Goal: Task Accomplishment & Management: Manage account settings

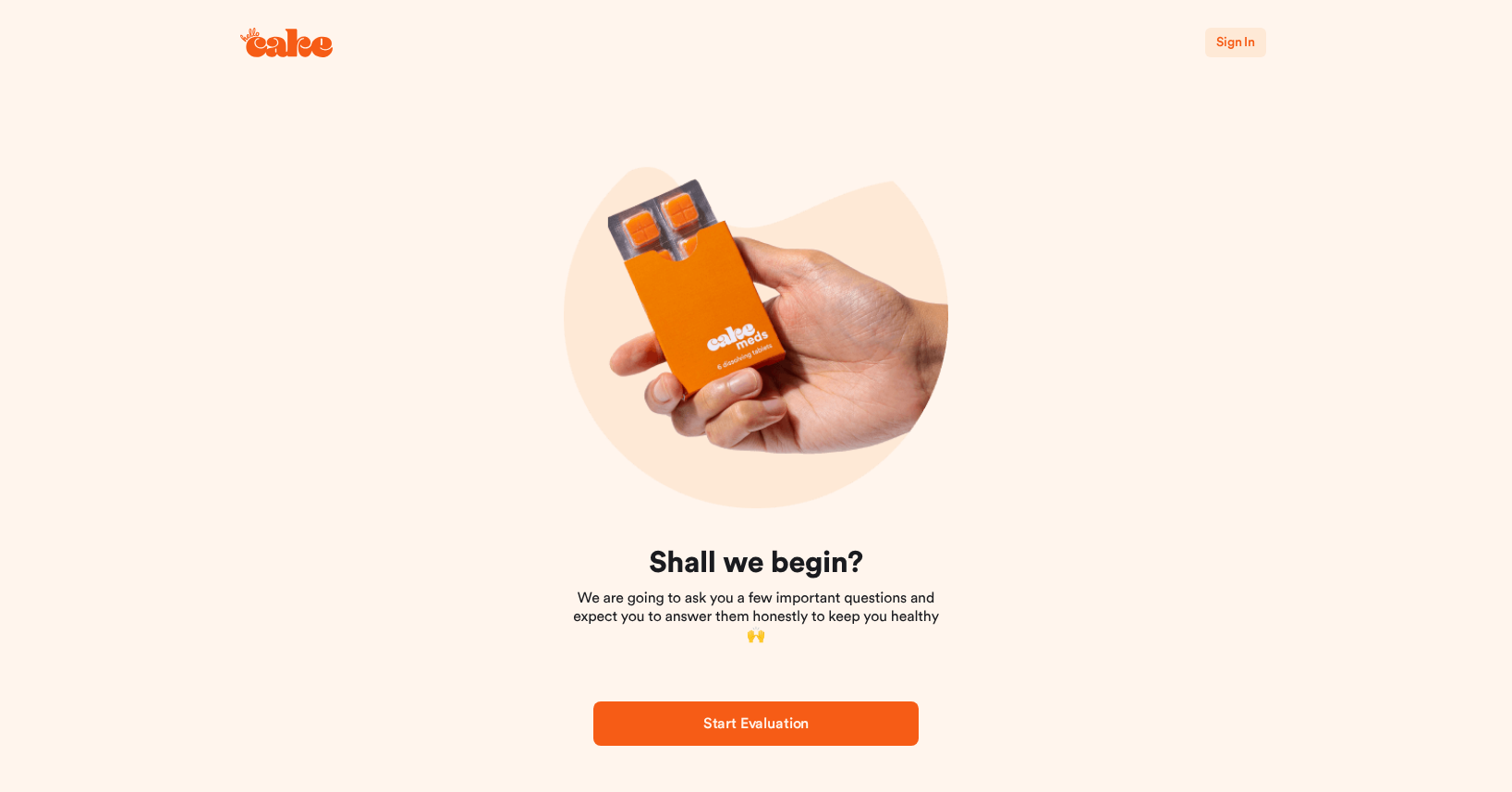
click at [1216, 49] on span "Sign In" at bounding box center [1235, 42] width 39 height 13
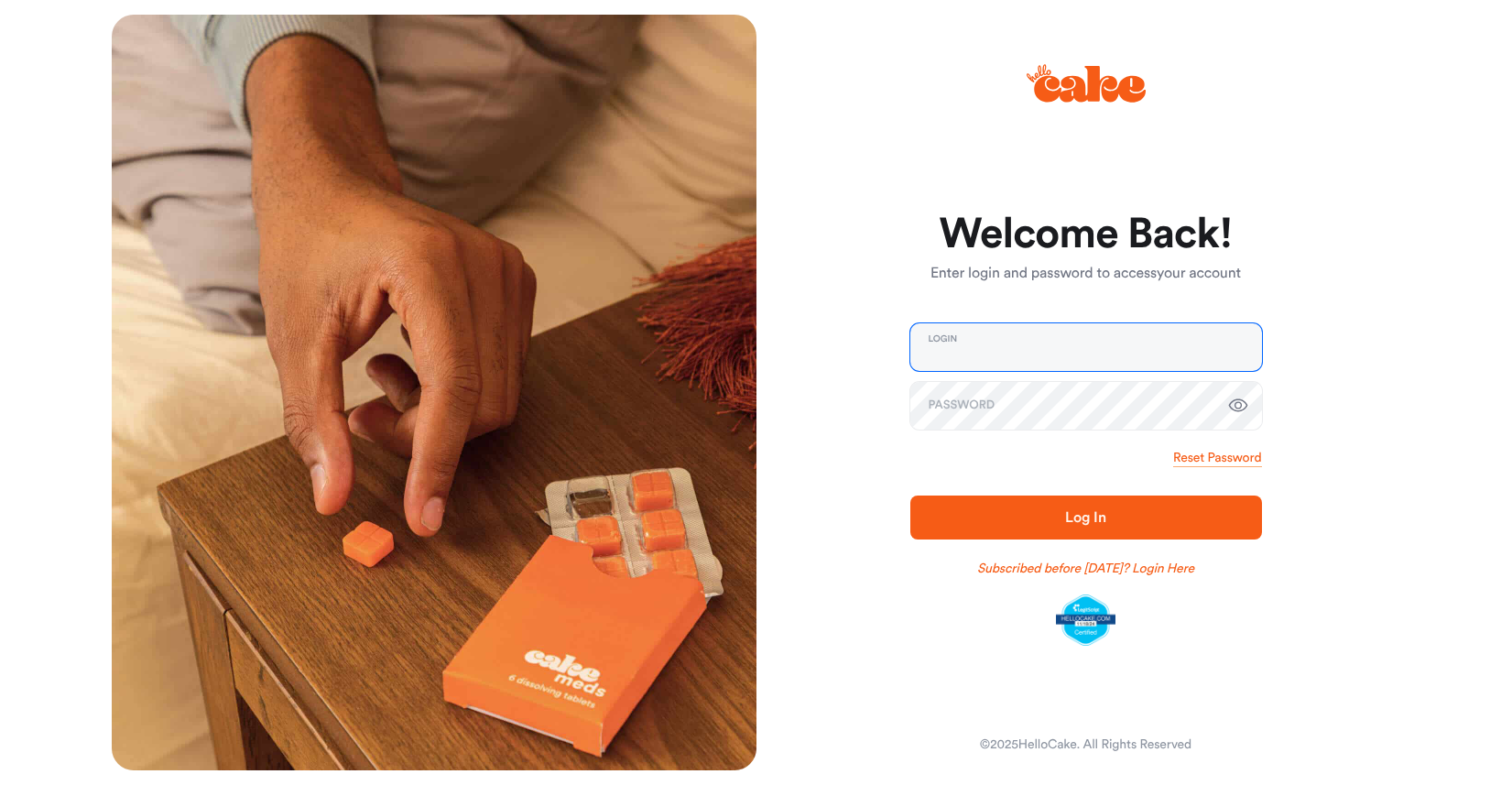
type input "**********"
click at [1112, 527] on span "Log In" at bounding box center [1086, 517] width 293 height 22
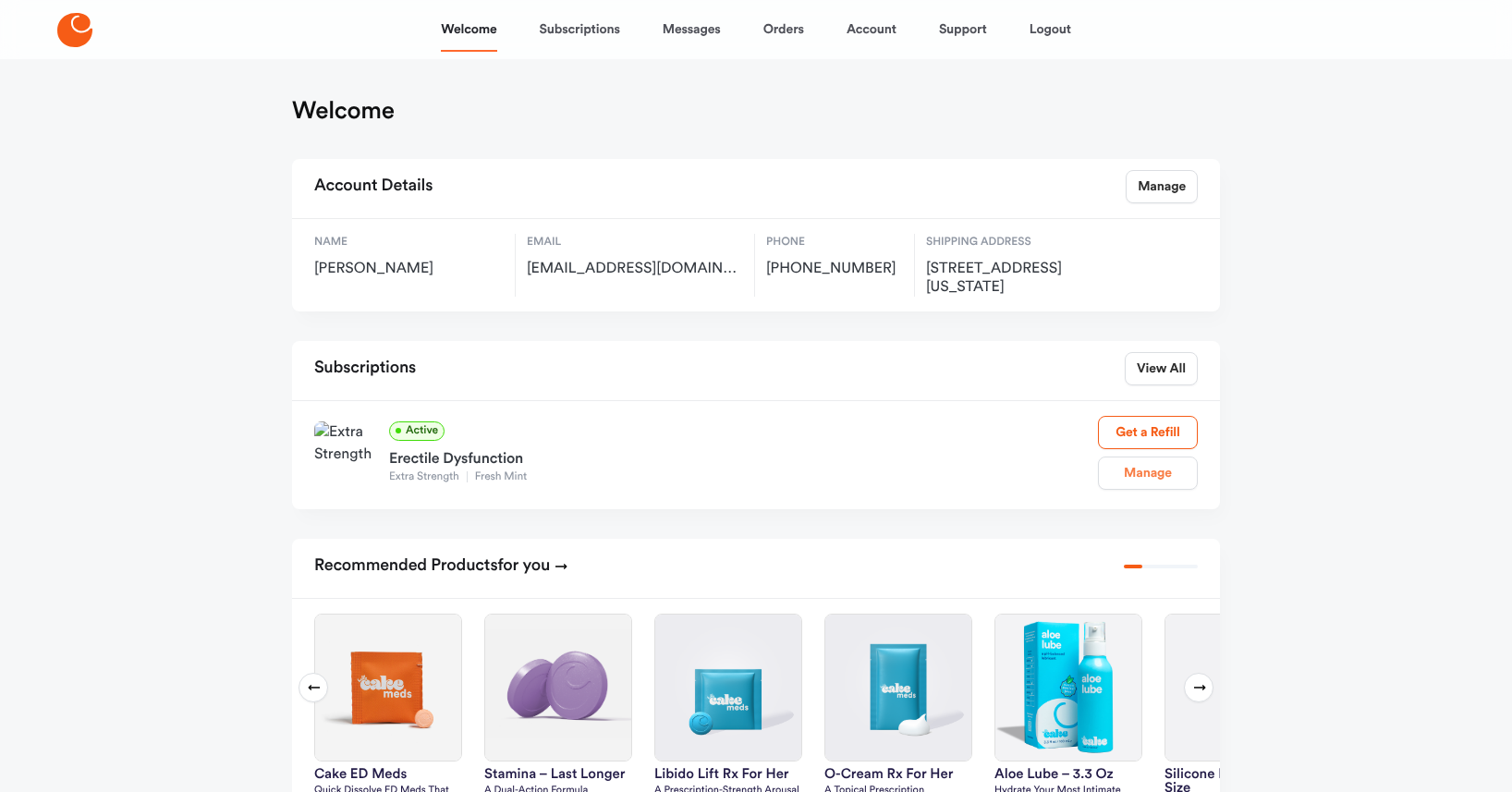
click at [1133, 490] on link "Manage" at bounding box center [1148, 473] width 100 height 34
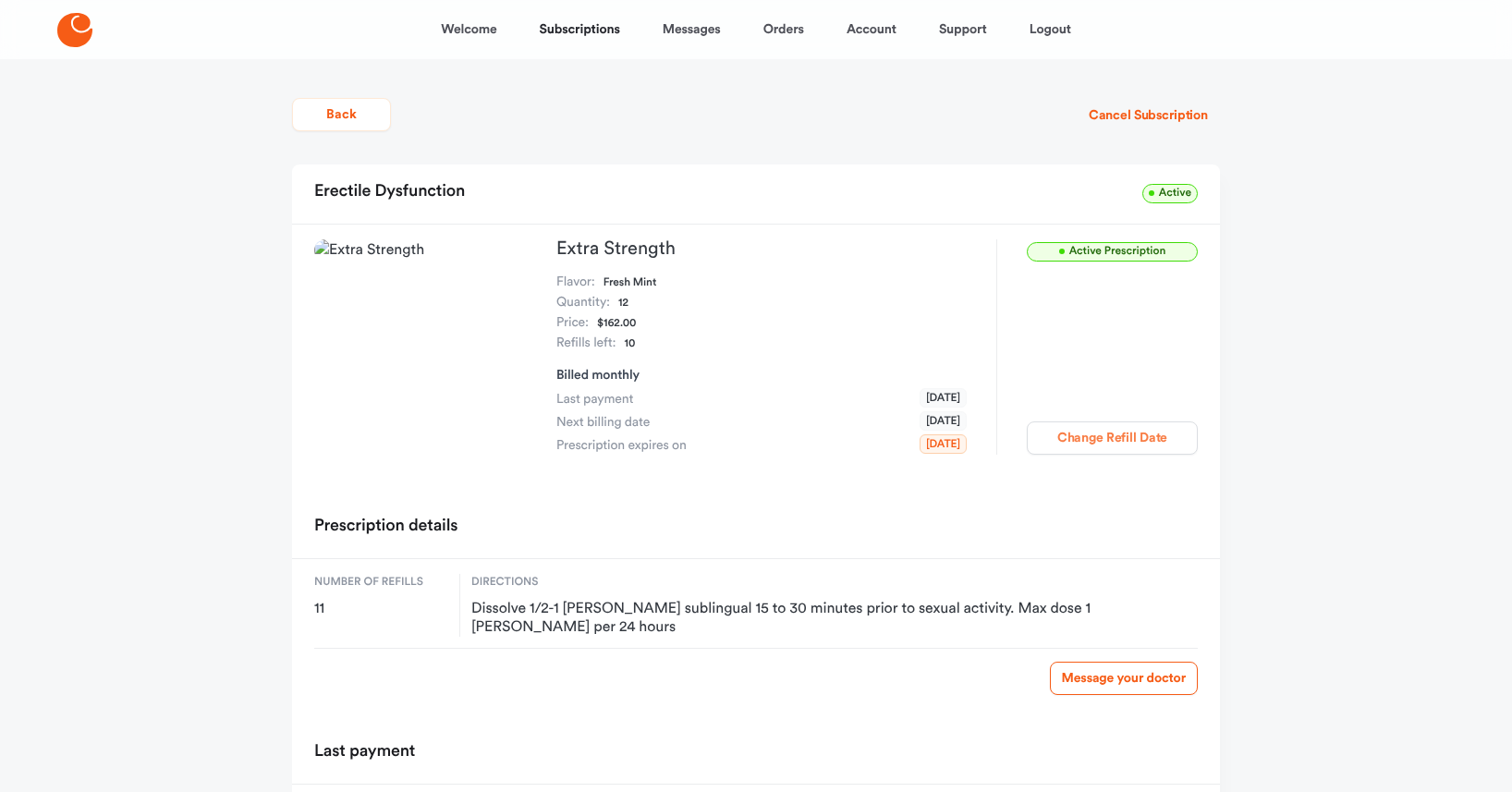
click at [1138, 455] on button "Change Refill Date" at bounding box center [1112, 439] width 171 height 34
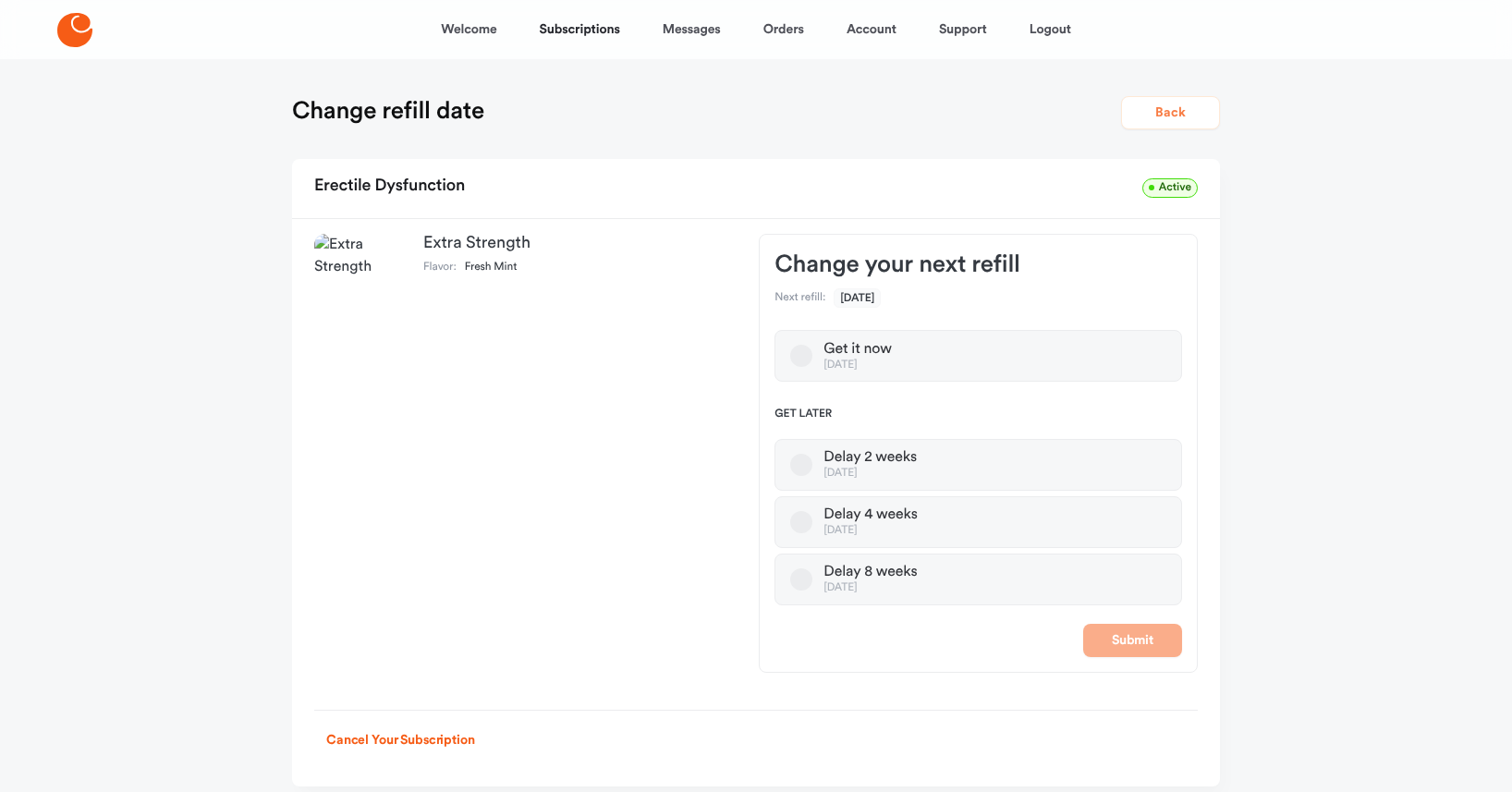
click at [1163, 129] on button "Back" at bounding box center [1171, 113] width 99 height 34
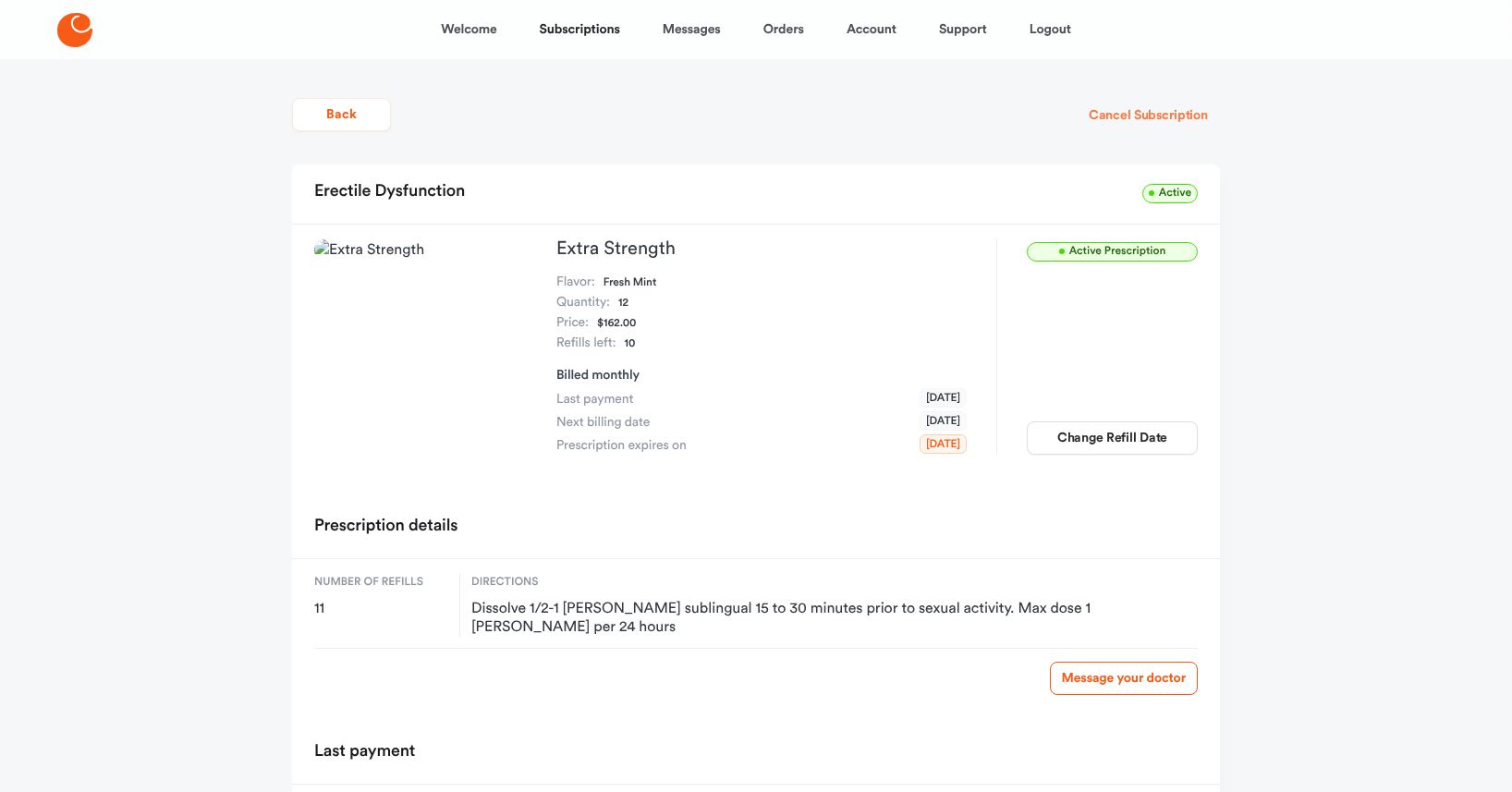
click at [1153, 132] on button "Cancel Subscription" at bounding box center [1148, 116] width 143 height 34
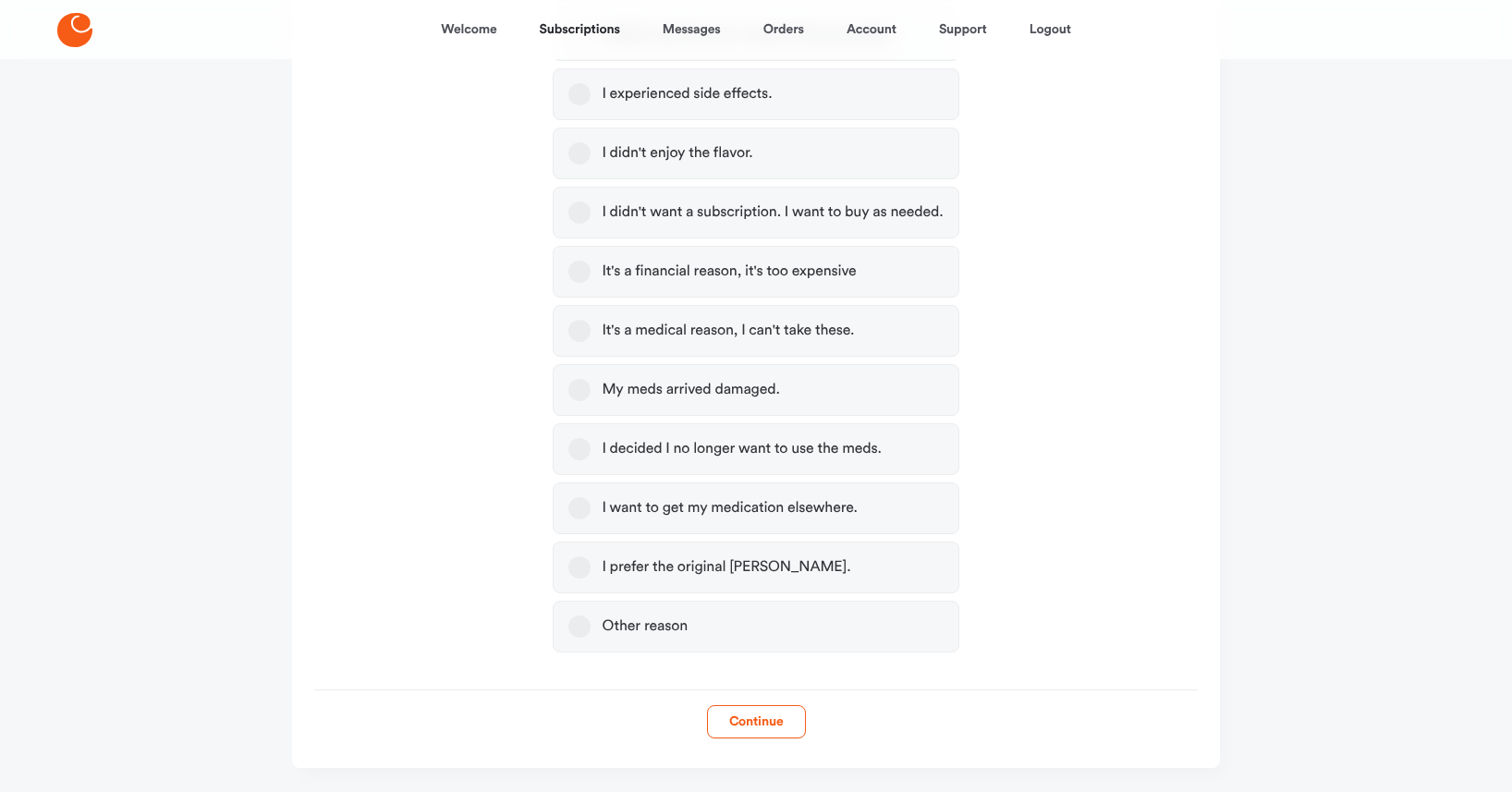
scroll to position [288, 0]
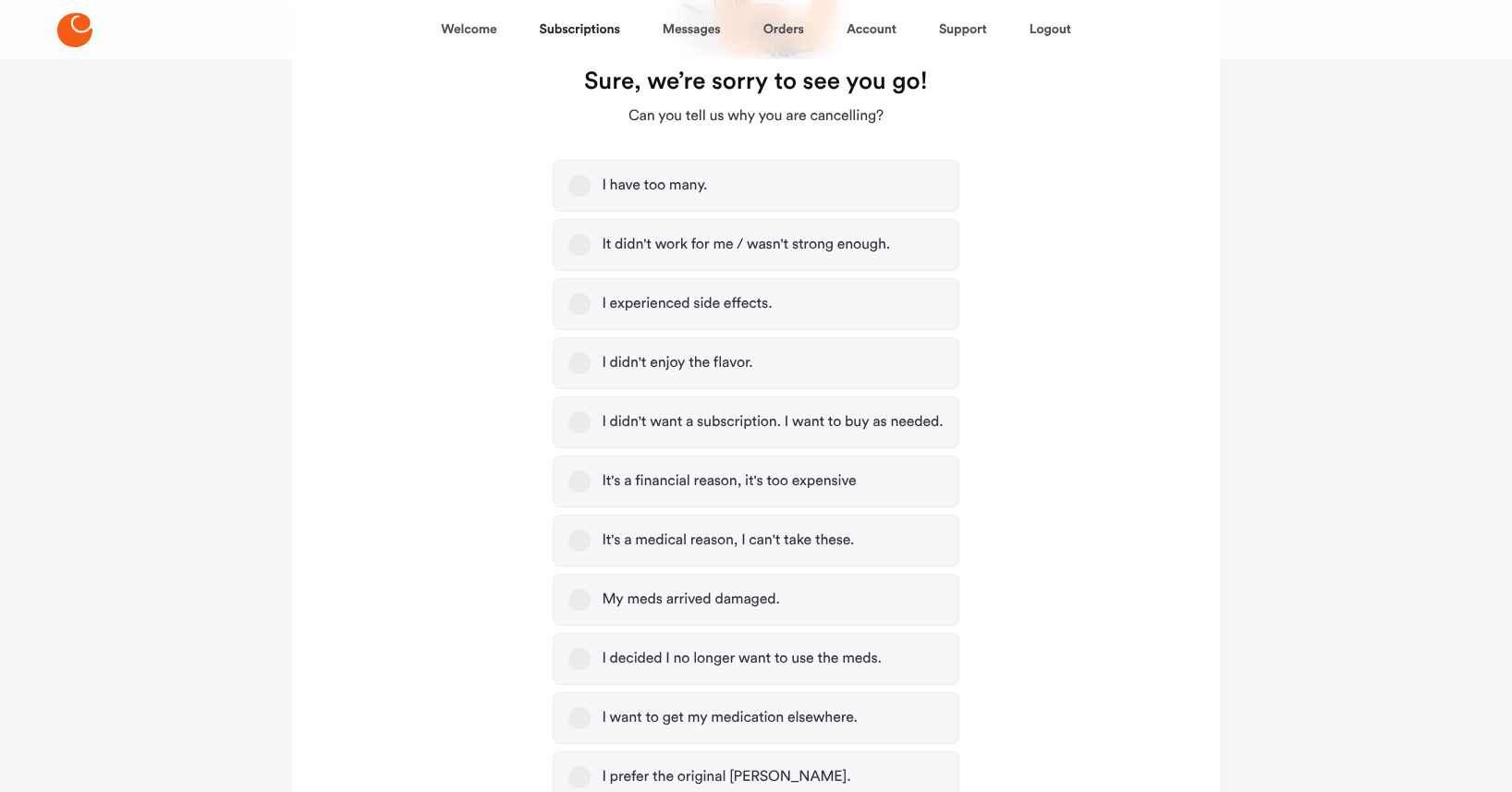
click at [576, 492] on button "It's a financial reason, it's too expensive" at bounding box center [579, 481] width 22 height 22
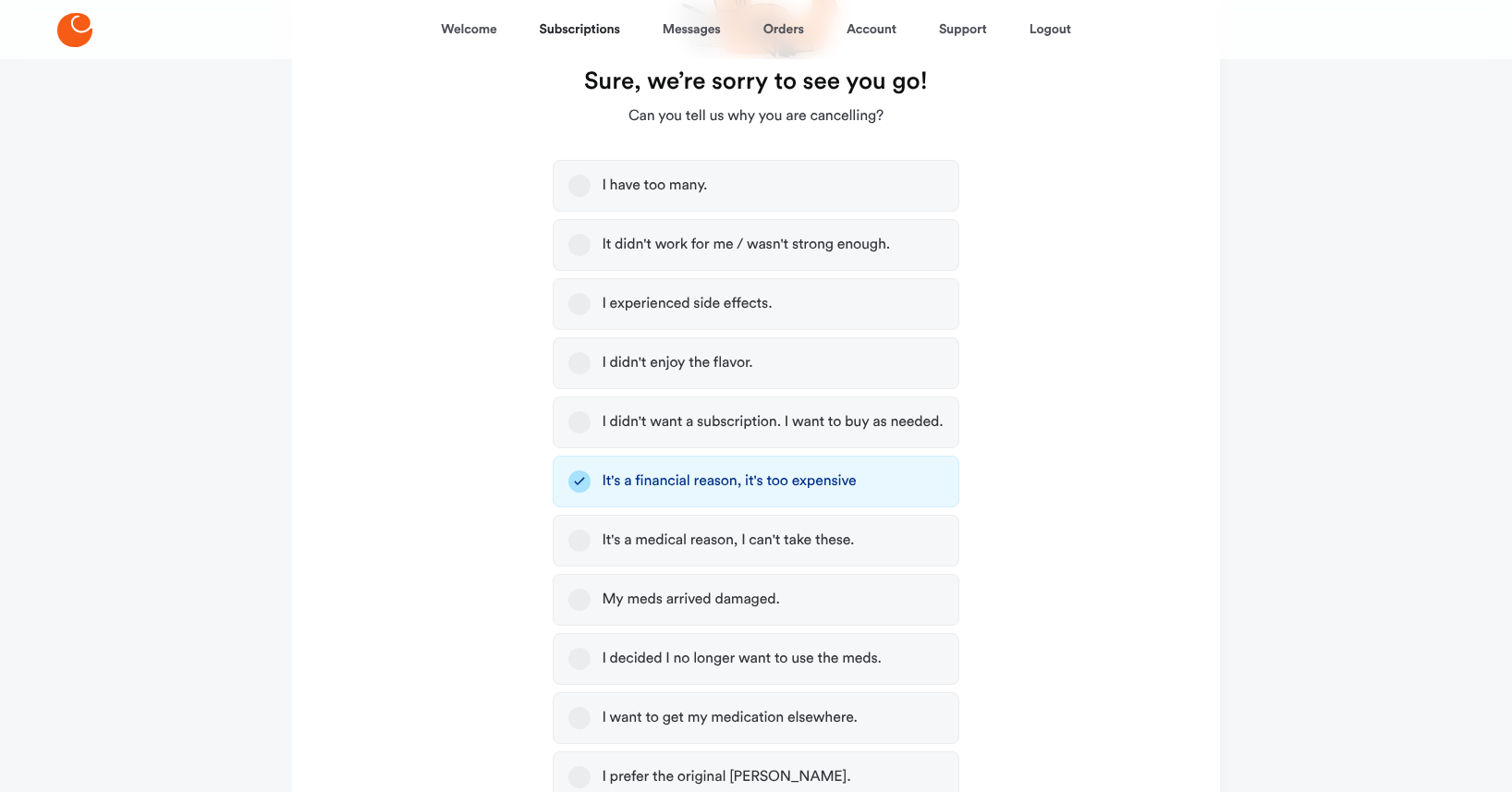
click at [581, 197] on button "I have too many." at bounding box center [579, 186] width 22 height 22
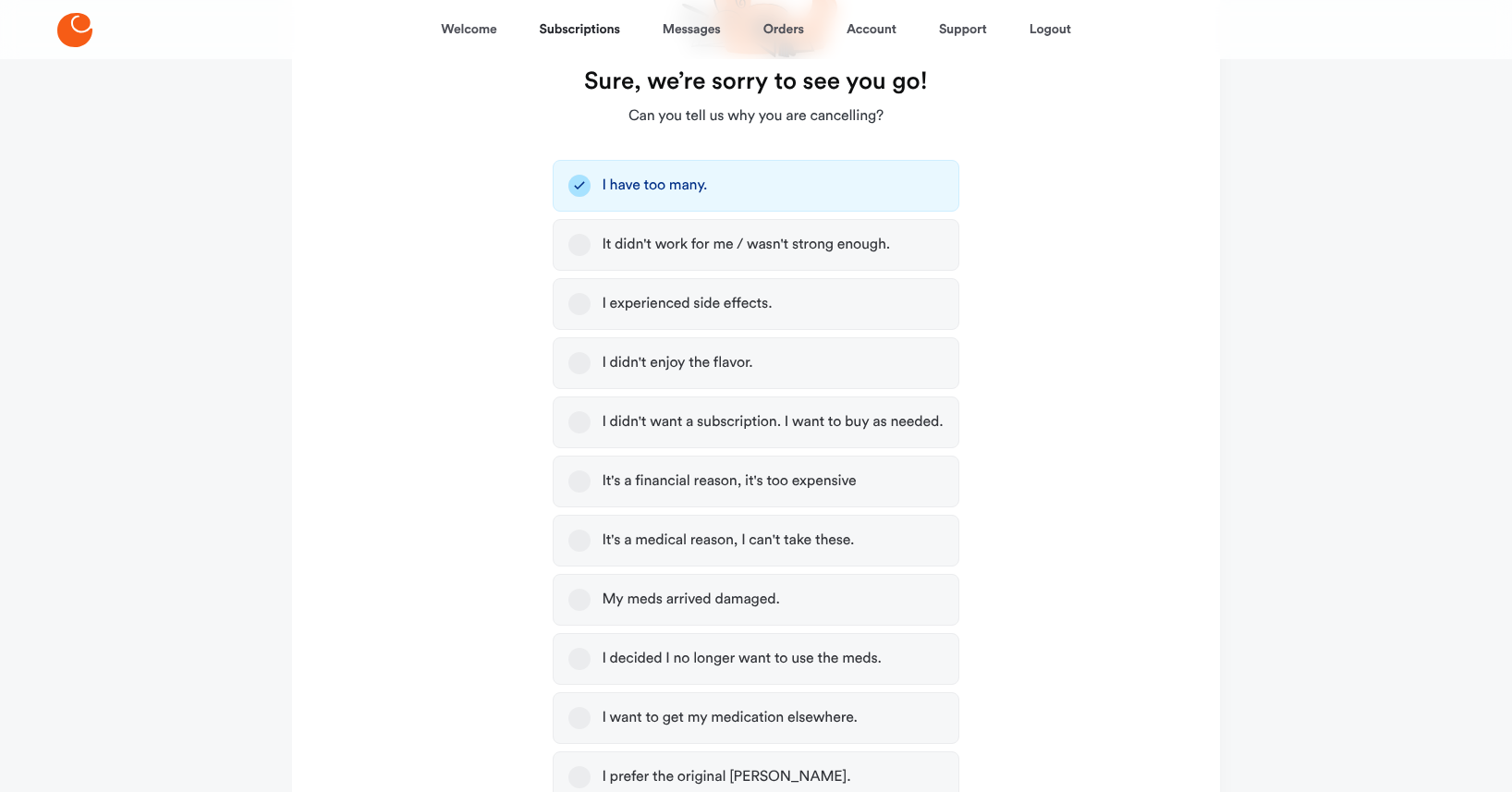
click at [576, 492] on button "It's a financial reason, it's too expensive" at bounding box center [579, 481] width 22 height 22
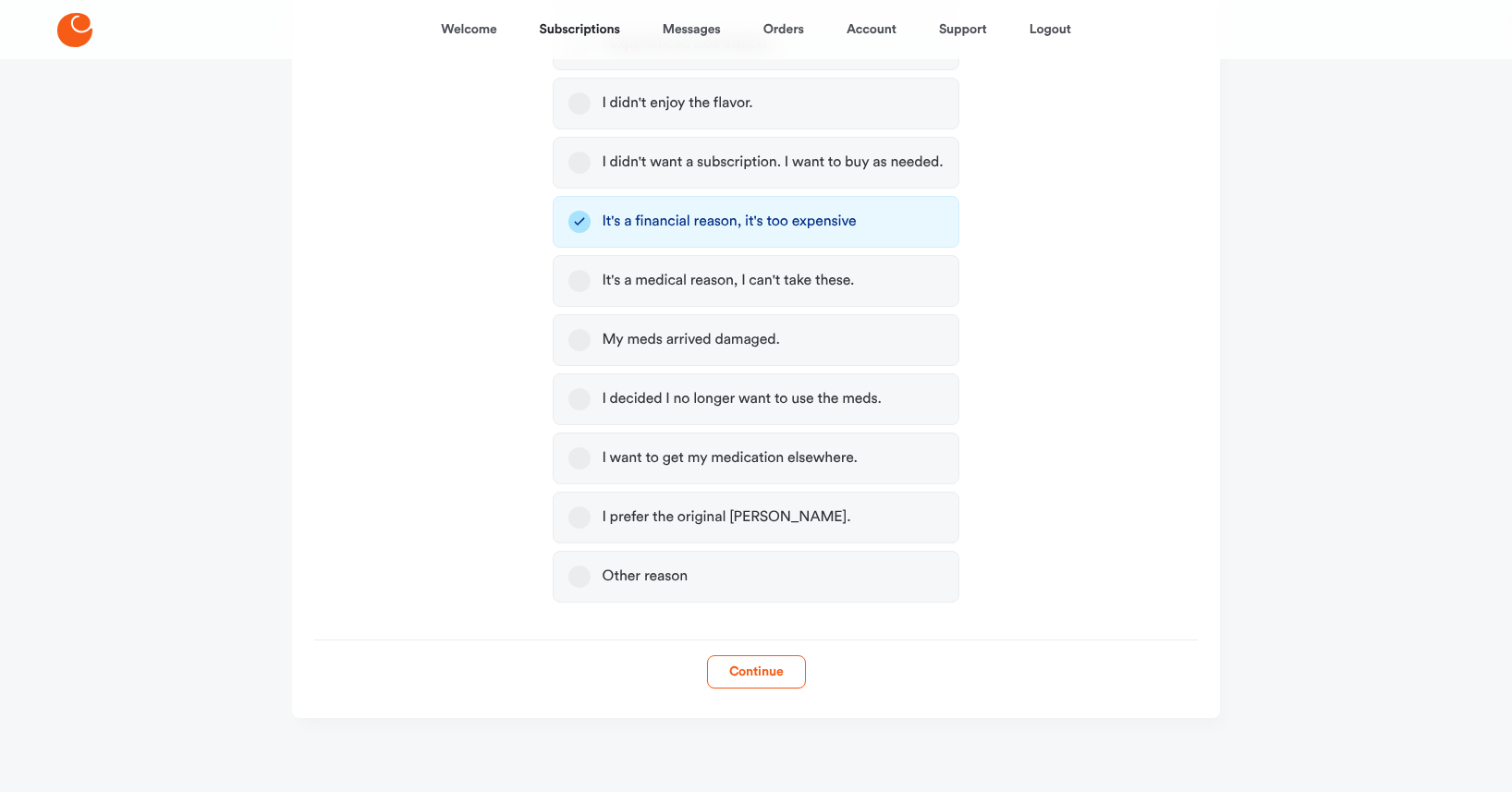
scroll to position [597, 0]
click at [780, 689] on button "Continue" at bounding box center [757, 672] width 99 height 34
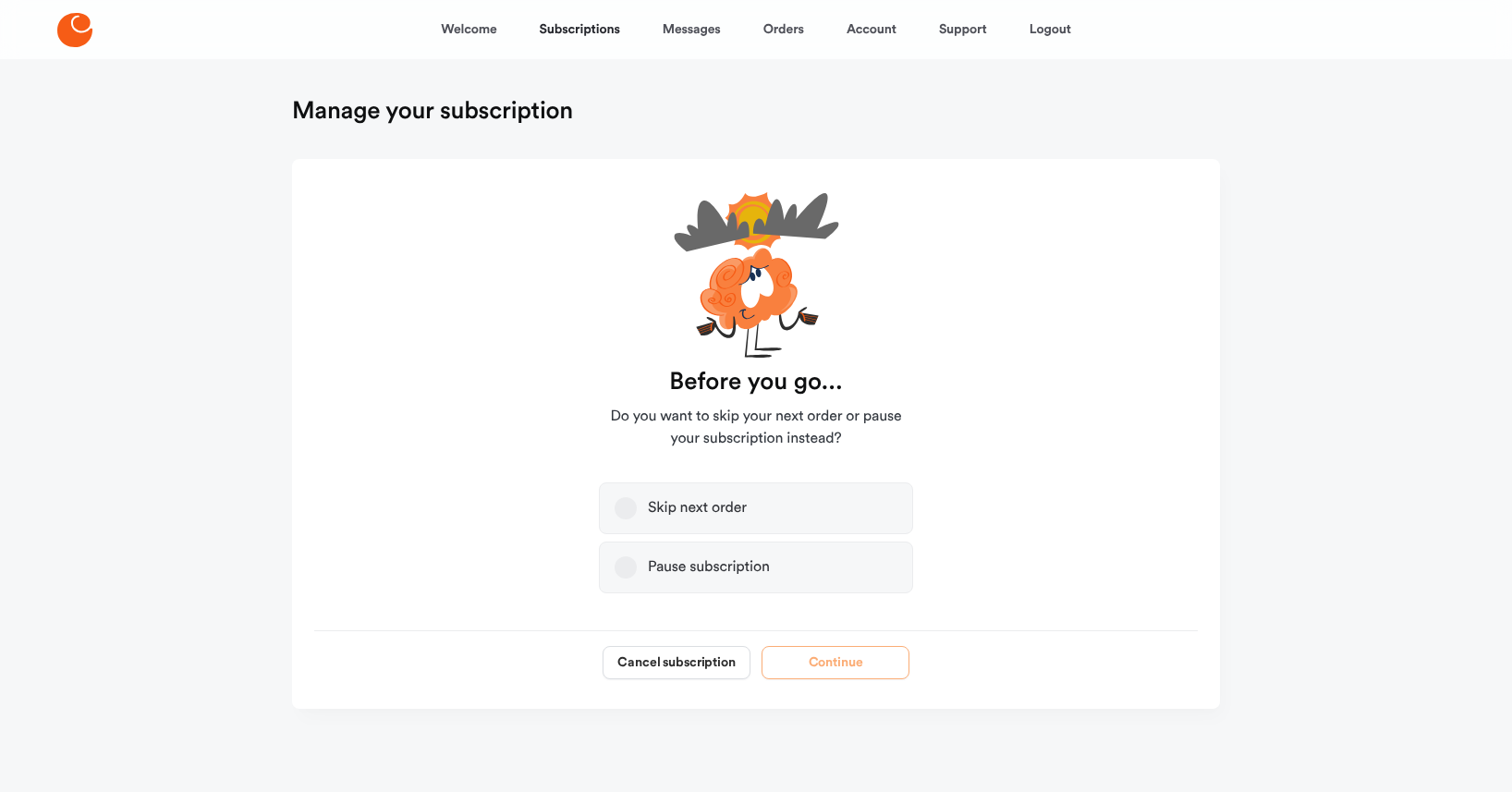
click at [636, 579] on button "Pause subscription" at bounding box center [625, 568] width 22 height 22
click at [839, 680] on button "Continue" at bounding box center [835, 663] width 148 height 34
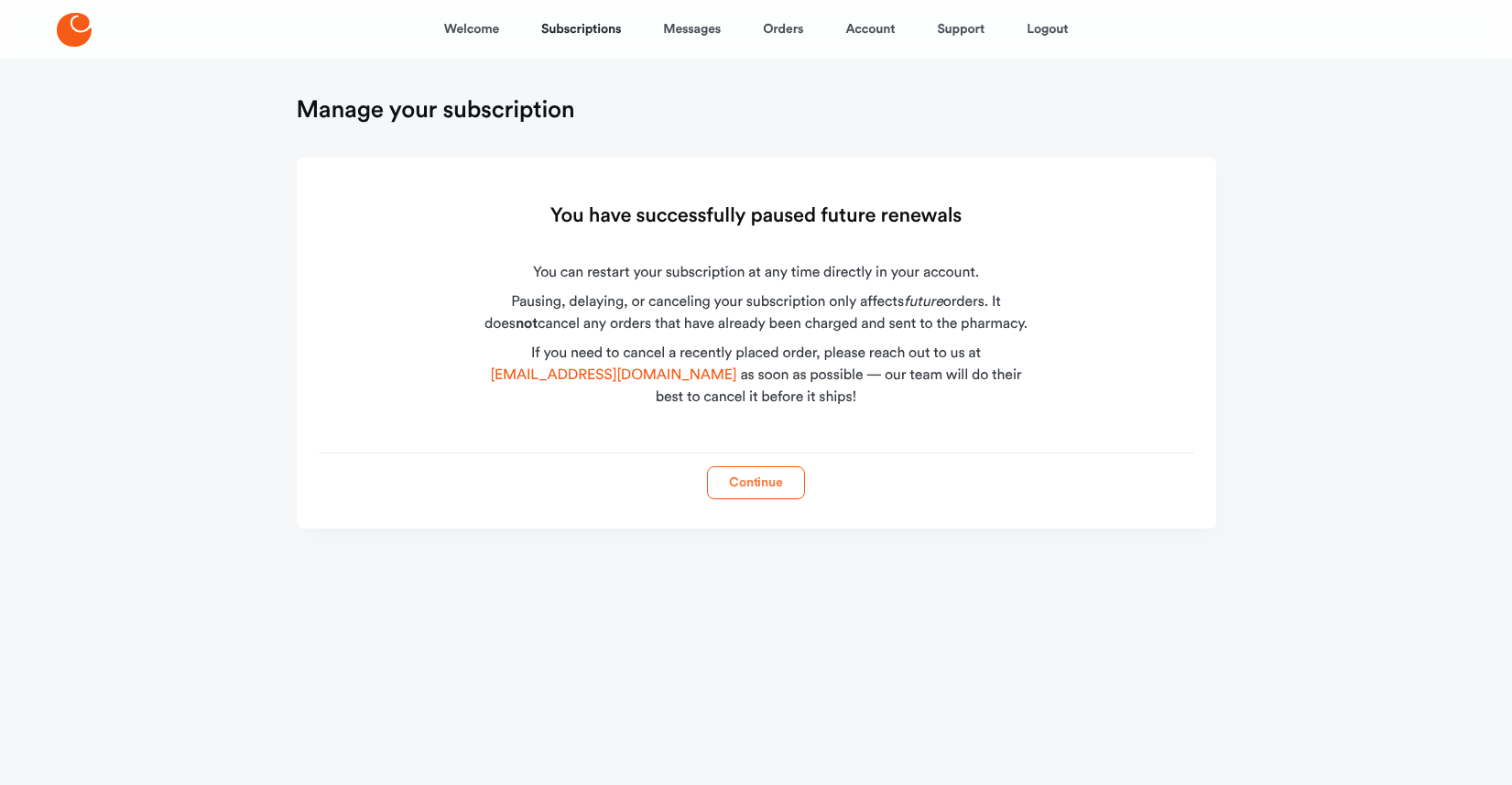
click at [763, 500] on button "Continue" at bounding box center [756, 483] width 98 height 33
